Goal: Information Seeking & Learning: Learn about a topic

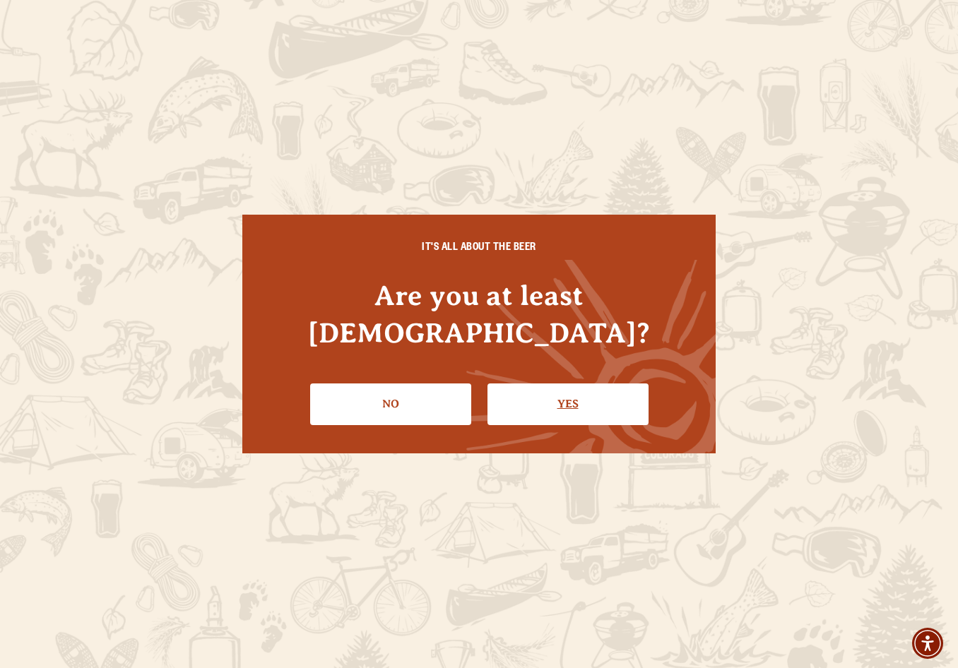
click at [569, 384] on link "Yes" at bounding box center [567, 404] width 161 height 41
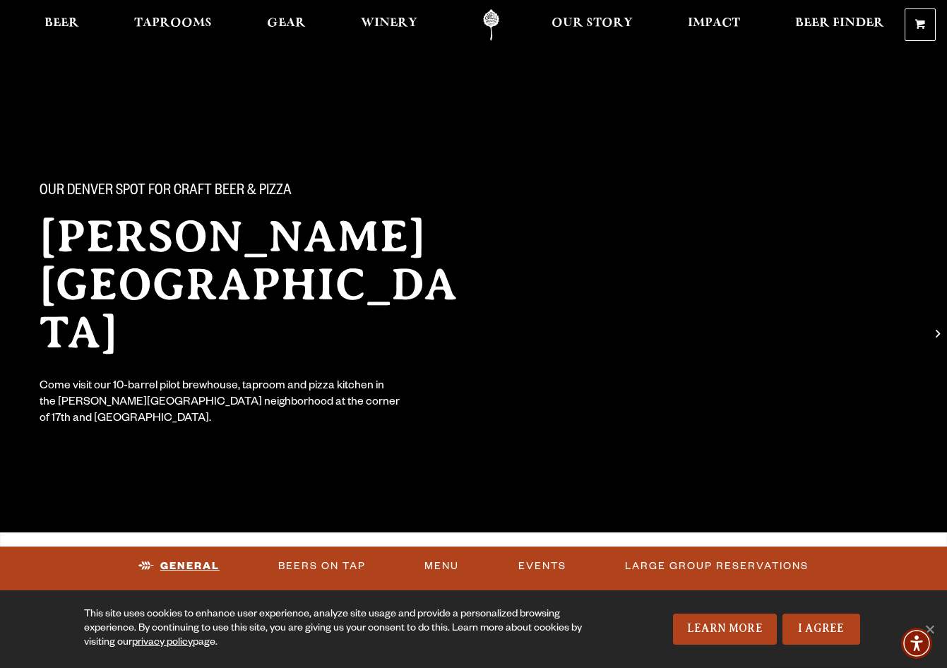
click at [178, 564] on link "General" at bounding box center [179, 566] width 93 height 32
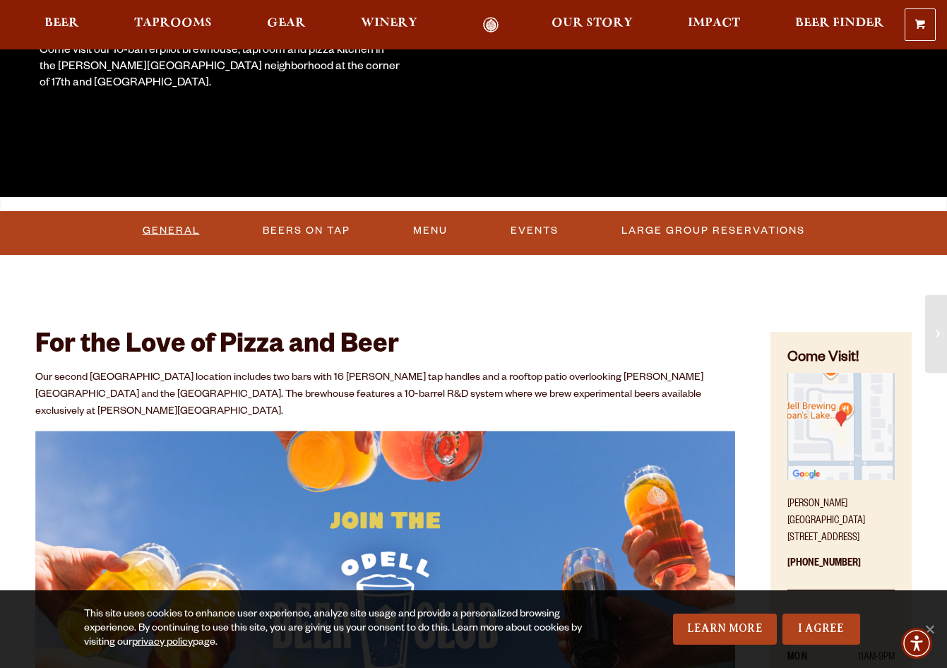
scroll to position [190, 0]
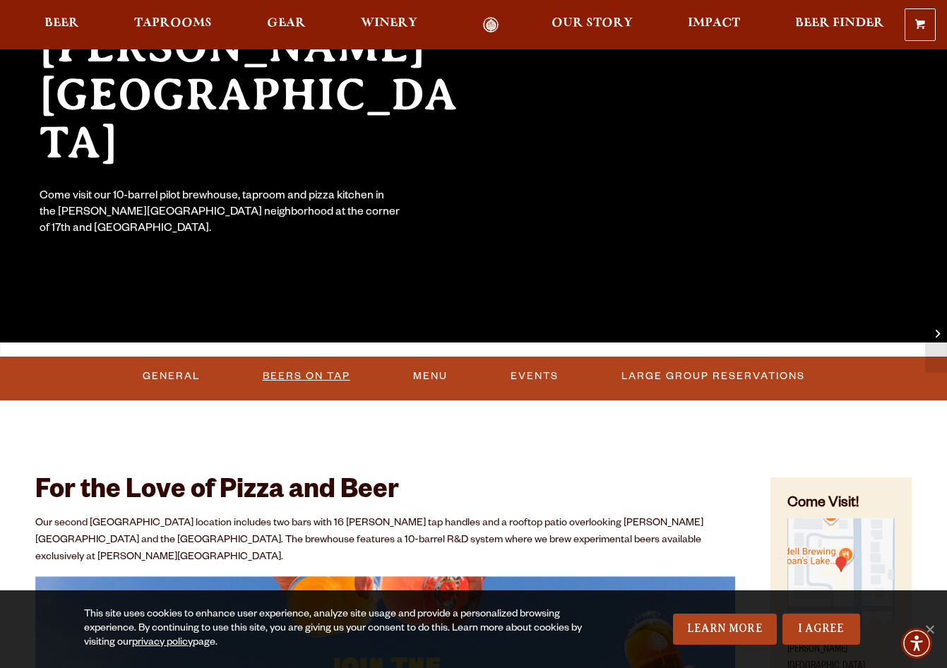
click at [312, 374] on link "Beers On Tap" at bounding box center [306, 376] width 99 height 32
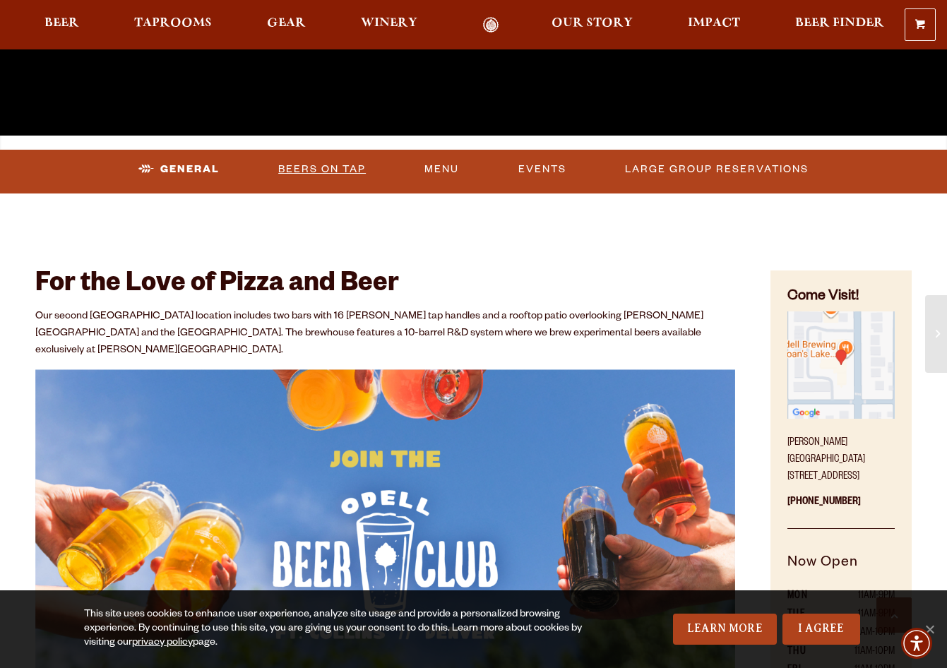
scroll to position [119, 0]
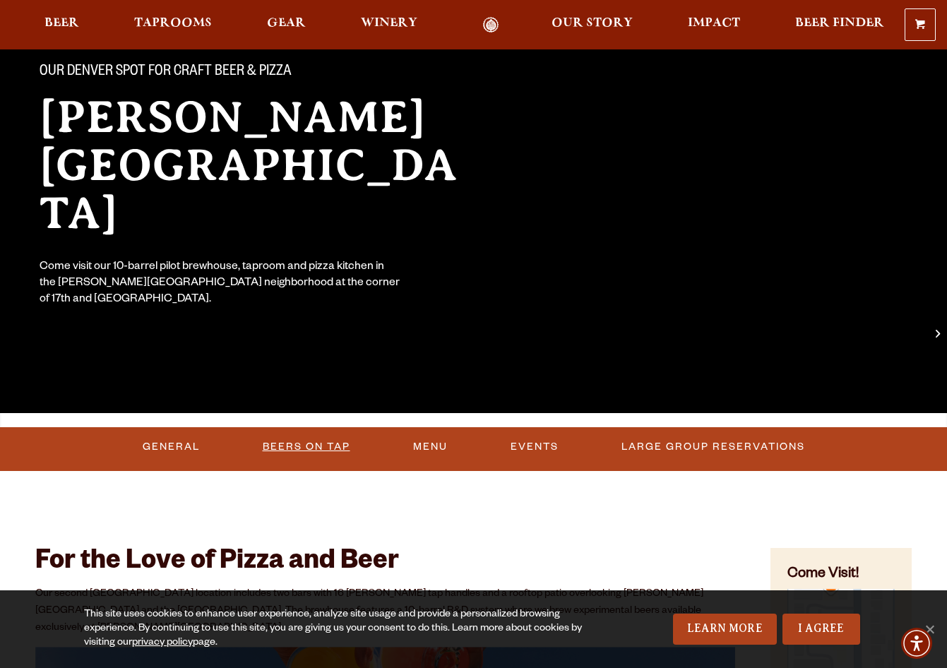
click at [319, 444] on link "Beers On Tap" at bounding box center [306, 447] width 99 height 32
click at [316, 444] on link "Beers On Tap" at bounding box center [306, 447] width 99 height 32
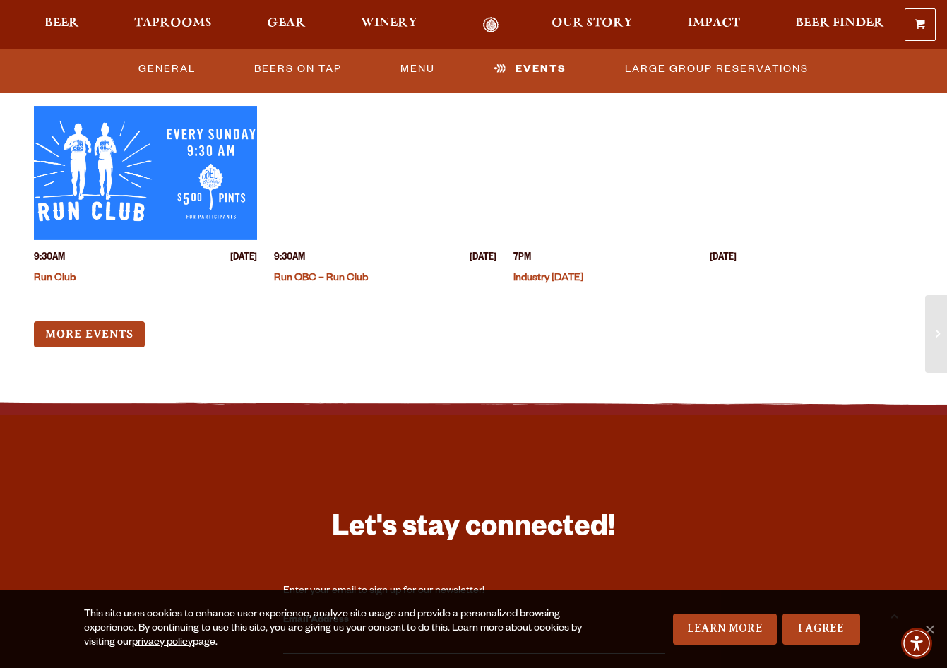
scroll to position [2427, 0]
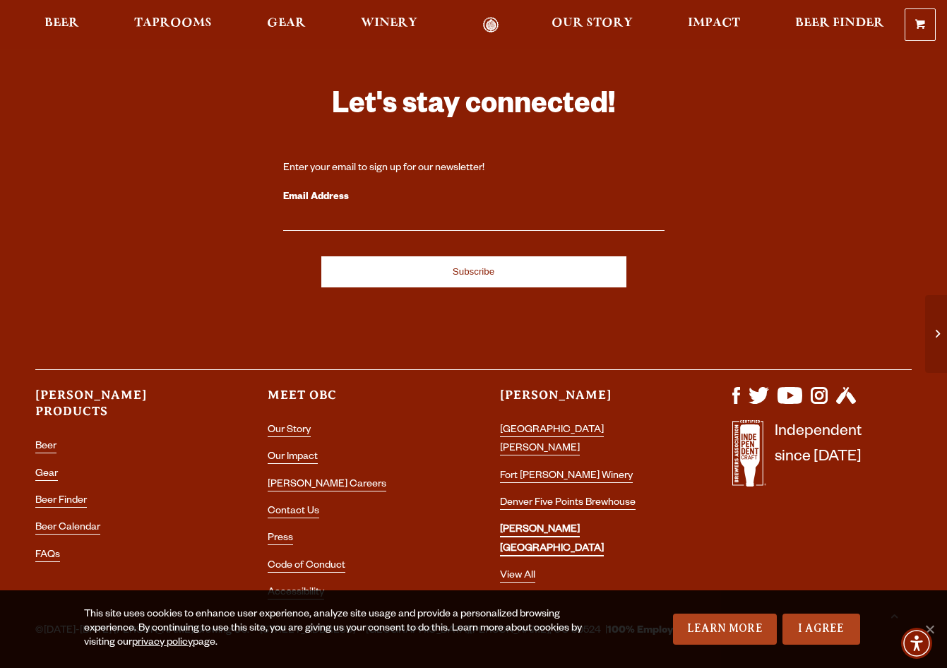
click at [589, 525] on link "[PERSON_NAME] [GEOGRAPHIC_DATA]" at bounding box center [552, 540] width 104 height 31
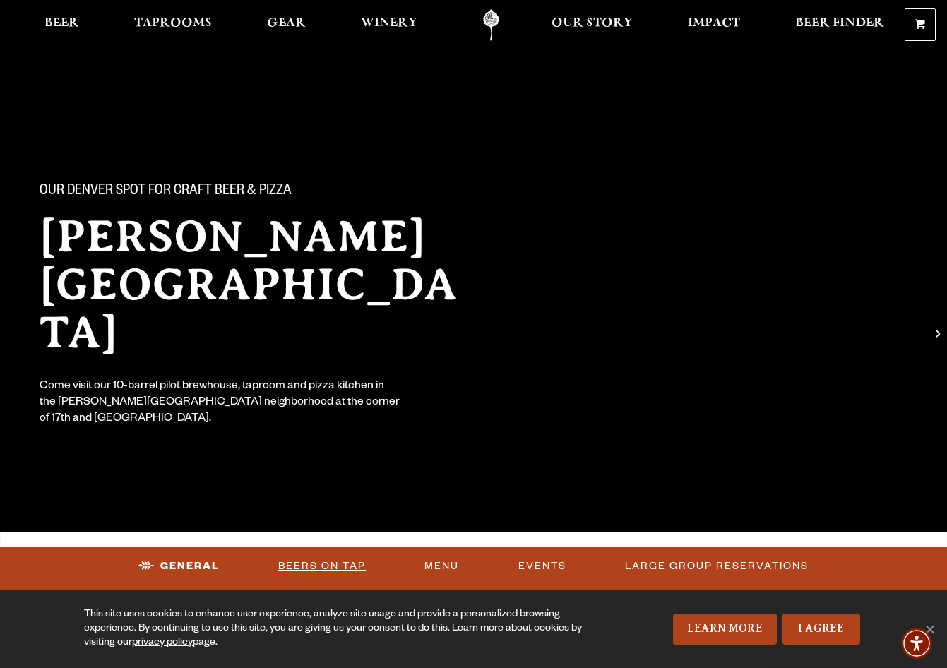
click at [319, 566] on link "Beers On Tap" at bounding box center [322, 566] width 99 height 32
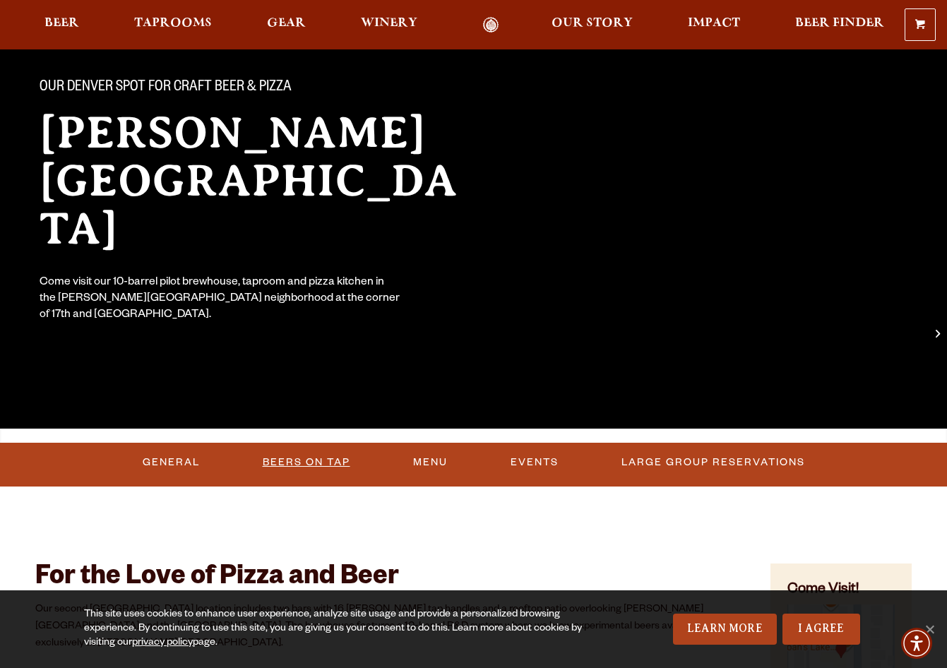
scroll to position [141, 0]
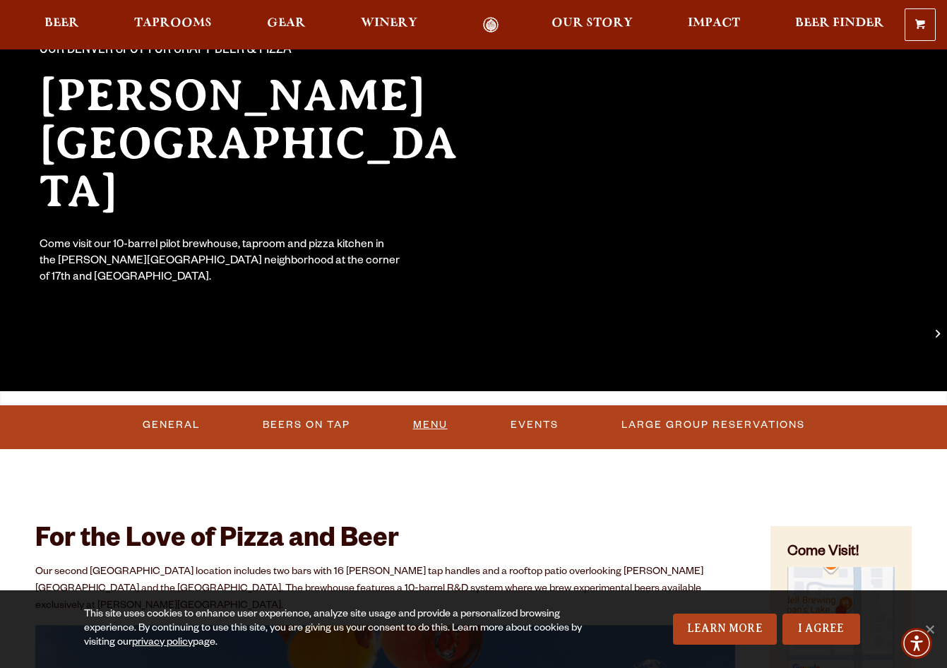
click at [427, 424] on link "Menu" at bounding box center [431, 425] width 46 height 32
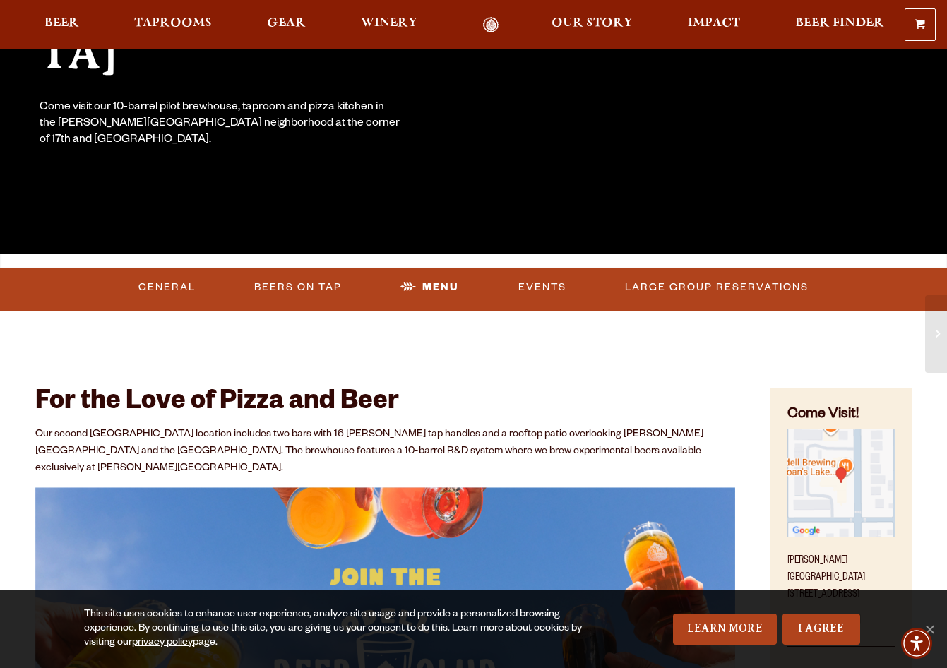
scroll to position [283, 0]
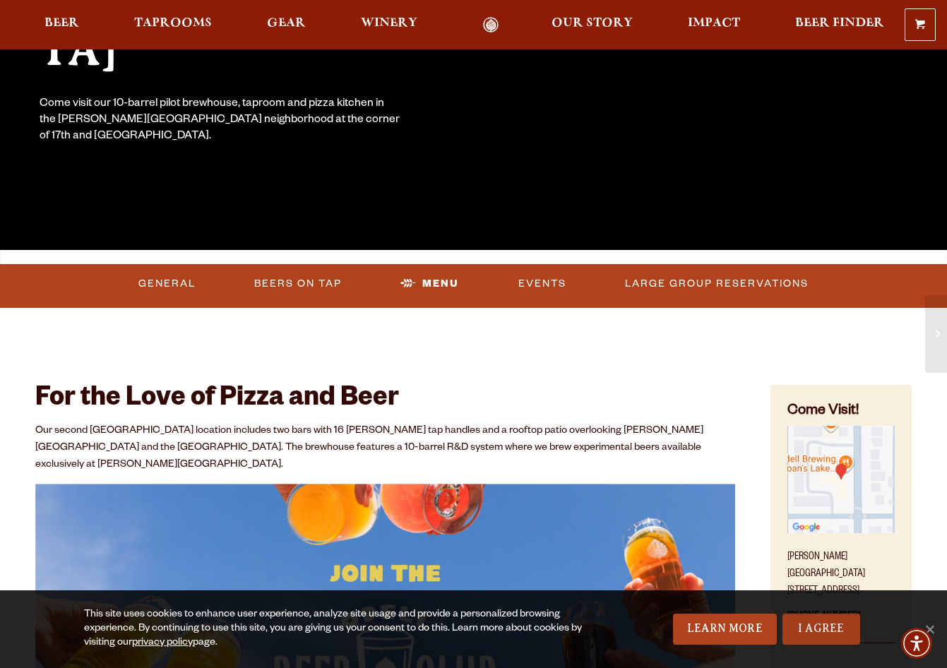
click at [826, 626] on link "I Agree" at bounding box center [822, 629] width 78 height 31
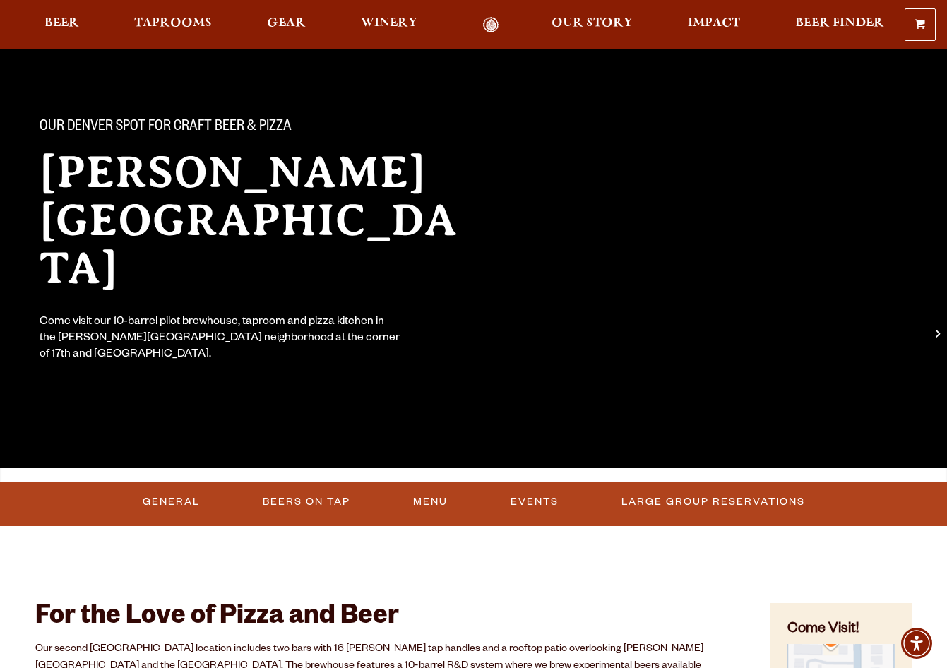
scroll to position [0, 0]
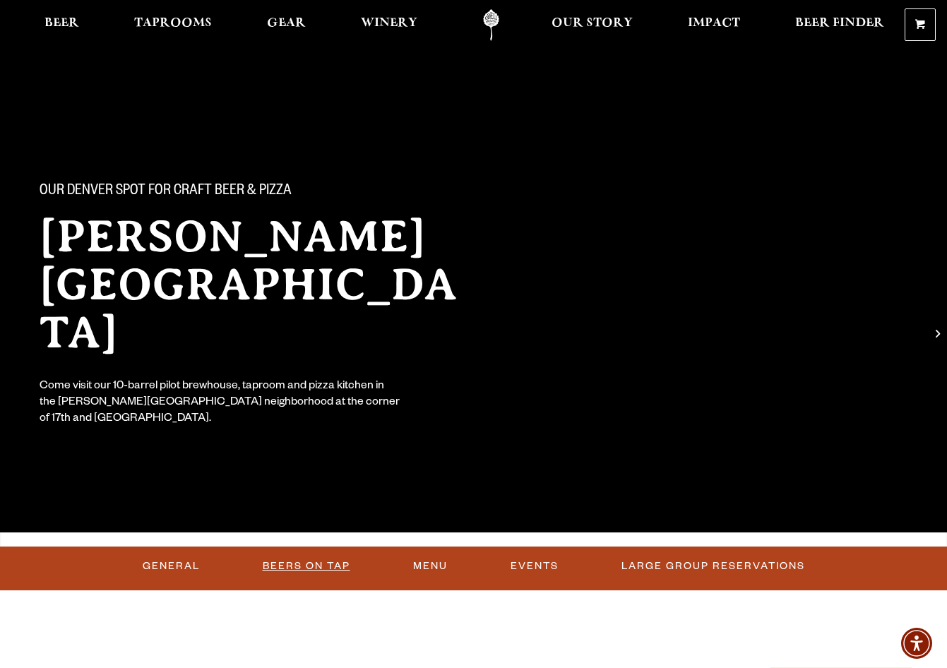
click at [310, 564] on link "Beers On Tap" at bounding box center [306, 566] width 99 height 32
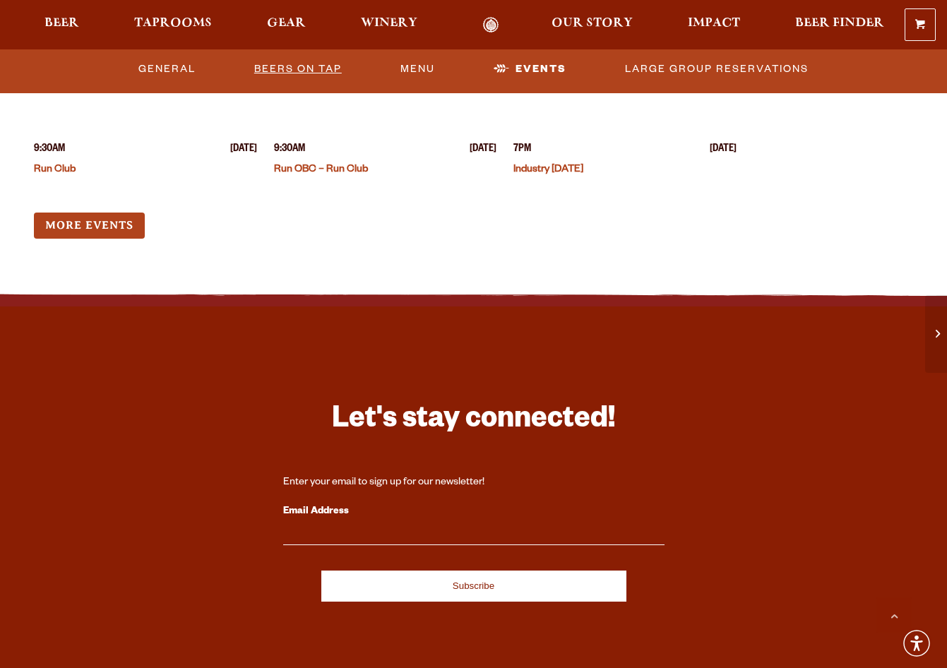
scroll to position [1932, 0]
